Goal: Information Seeking & Learning: Learn about a topic

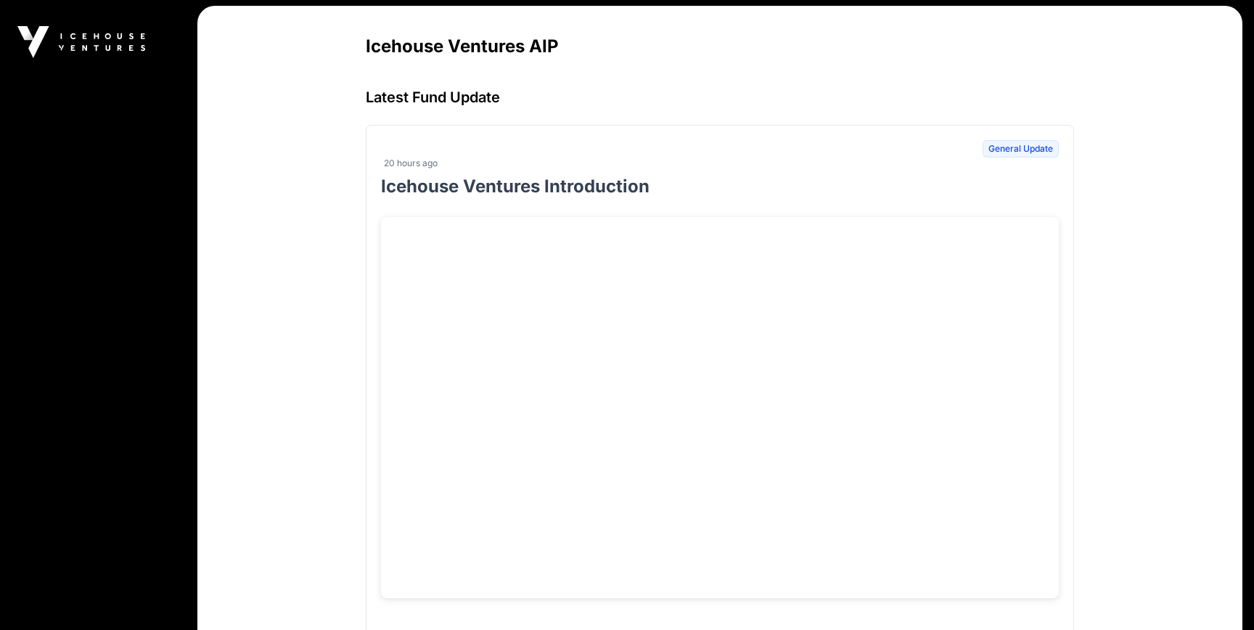
click at [608, 184] on p "Icehouse Ventures Introduction" at bounding box center [720, 186] width 678 height 23
click at [473, 99] on h3 "Latest Fund Update" at bounding box center [720, 97] width 708 height 20
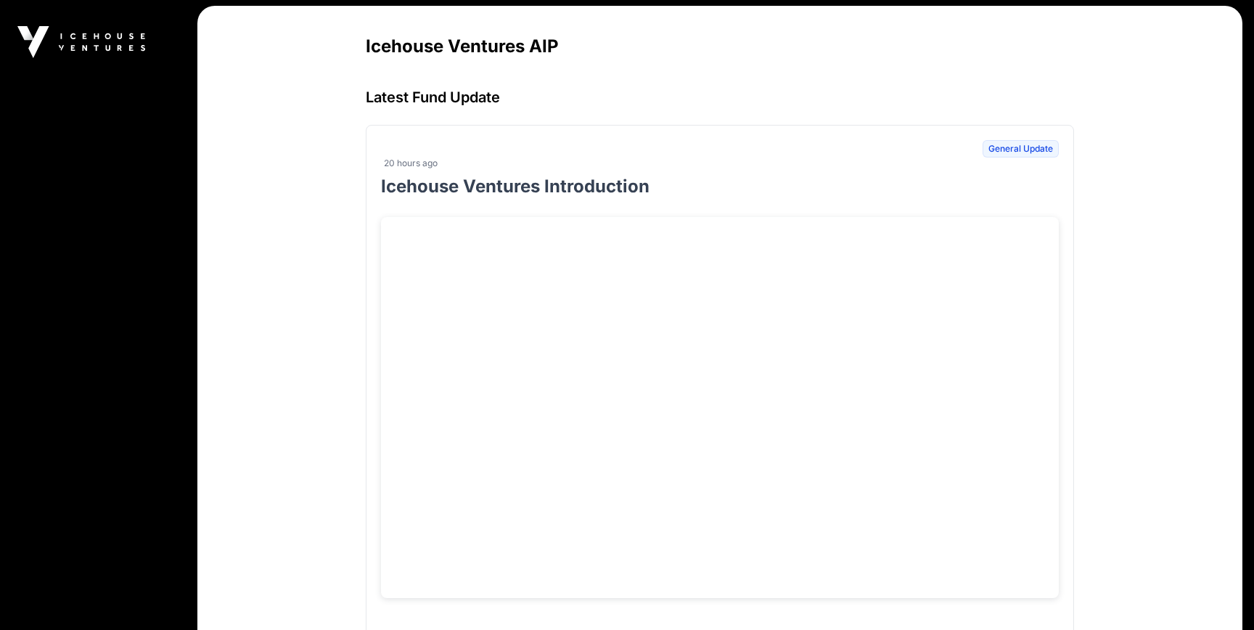
click at [473, 99] on h3 "Latest Fund Update" at bounding box center [720, 97] width 708 height 20
drag, startPoint x: 517, startPoint y: 104, endPoint x: 341, endPoint y: 94, distance: 175.9
click at [341, 94] on main "Icehouse Ventures AIP Latest Fund Update General Update 20 hours ago Icehouse V…" at bounding box center [719, 497] width 1045 height 982
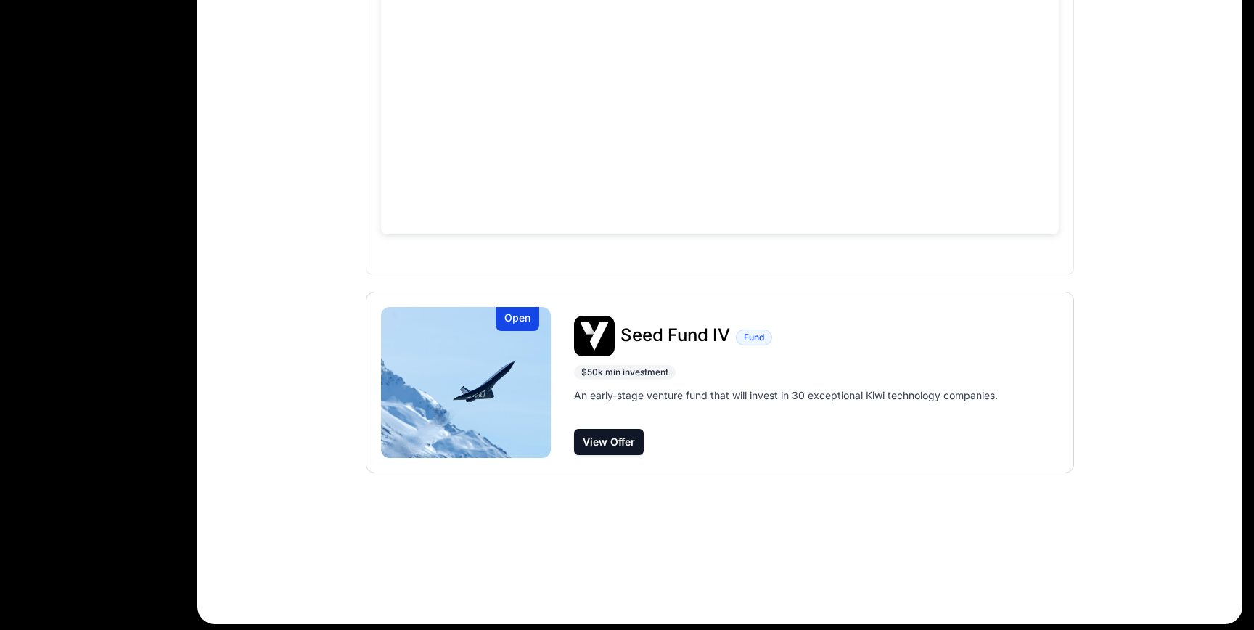
scroll to position [364, 0]
